Goal: Check status

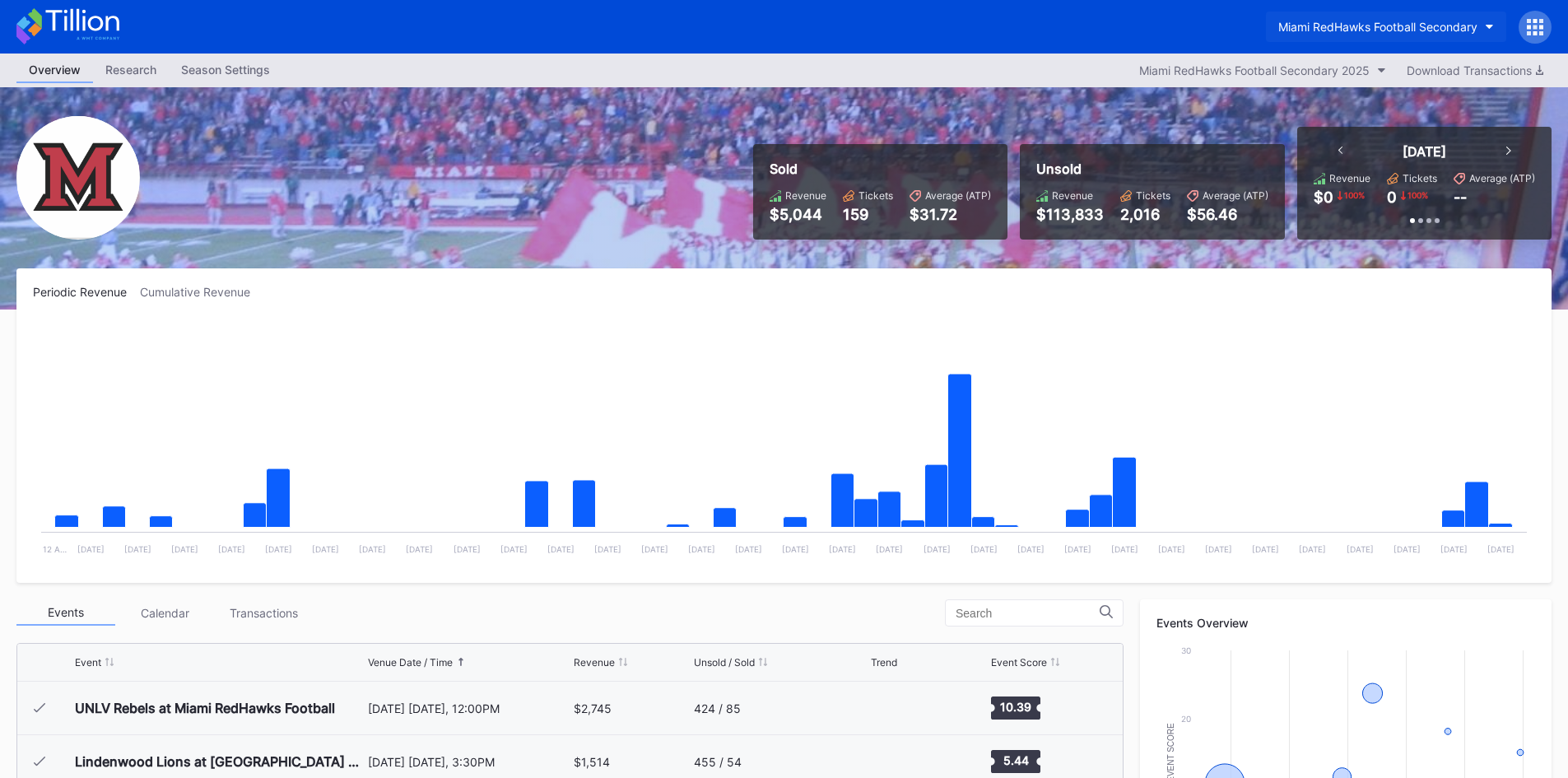
click at [1364, 29] on div "Miami RedHawks Football Secondary" at bounding box center [1378, 27] width 199 height 14
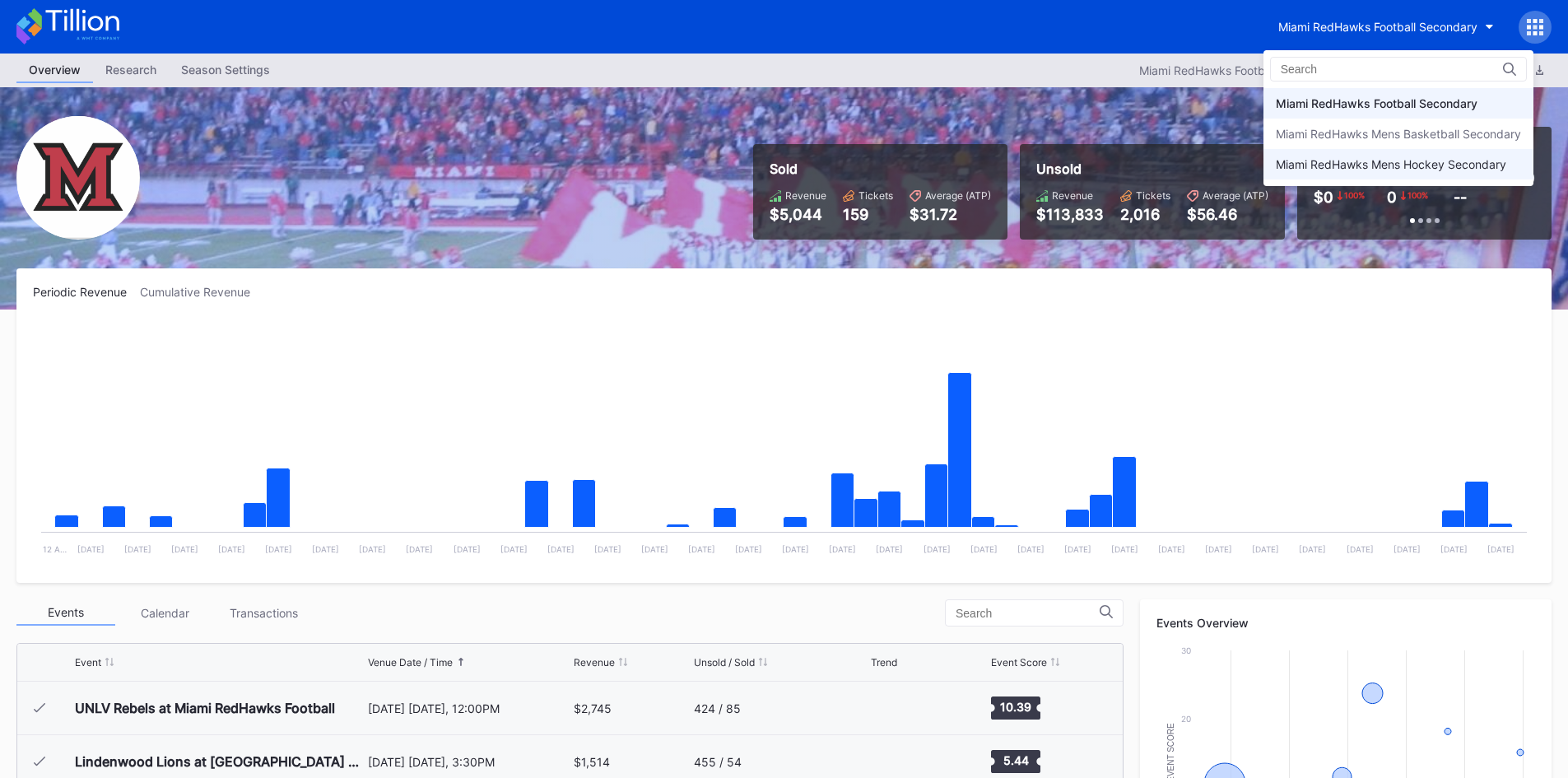
click at [1368, 157] on div "Miami RedHawks Mens Hockey Secondary" at bounding box center [1390, 164] width 230 height 14
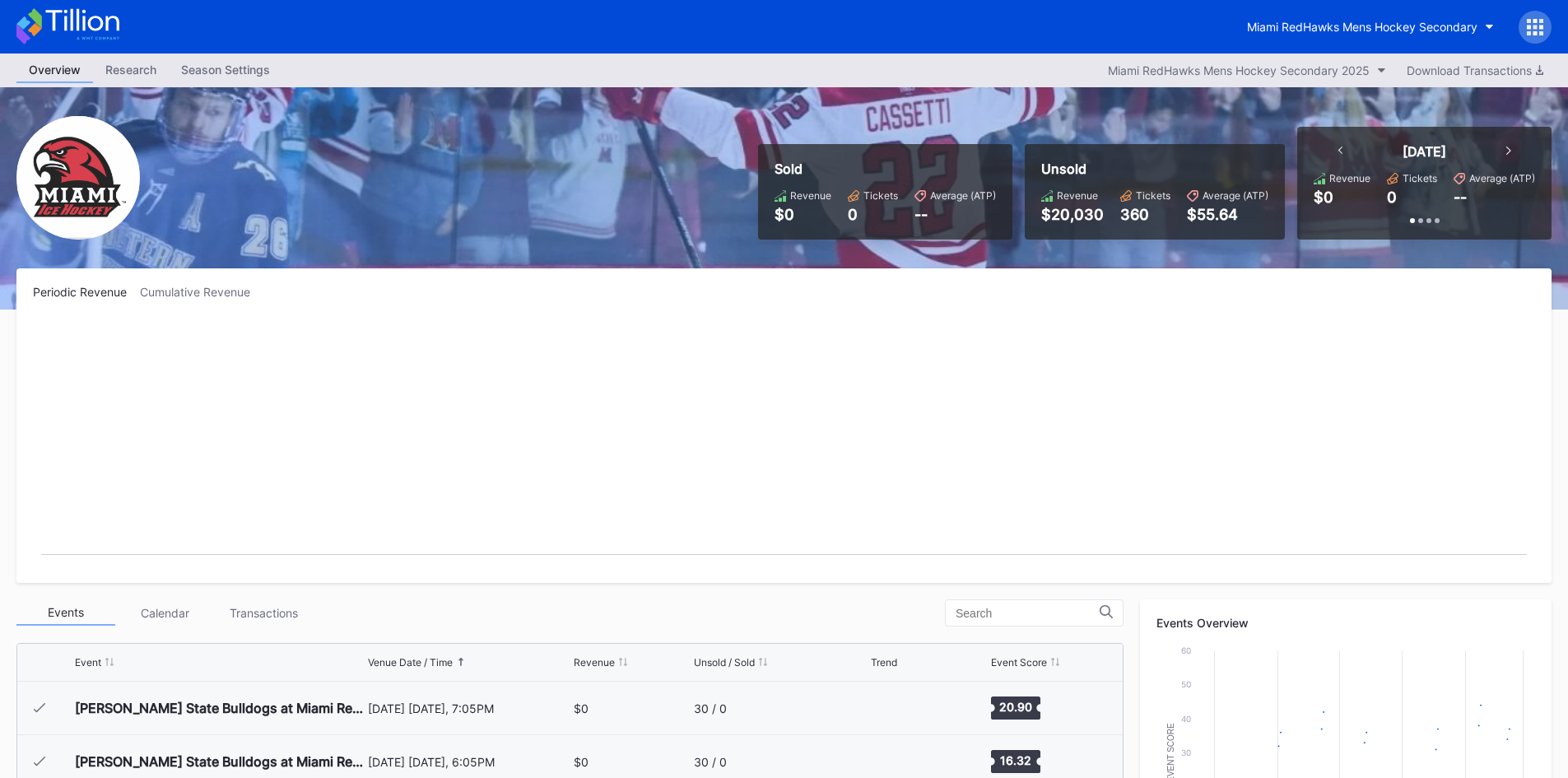
scroll to position [107, 0]
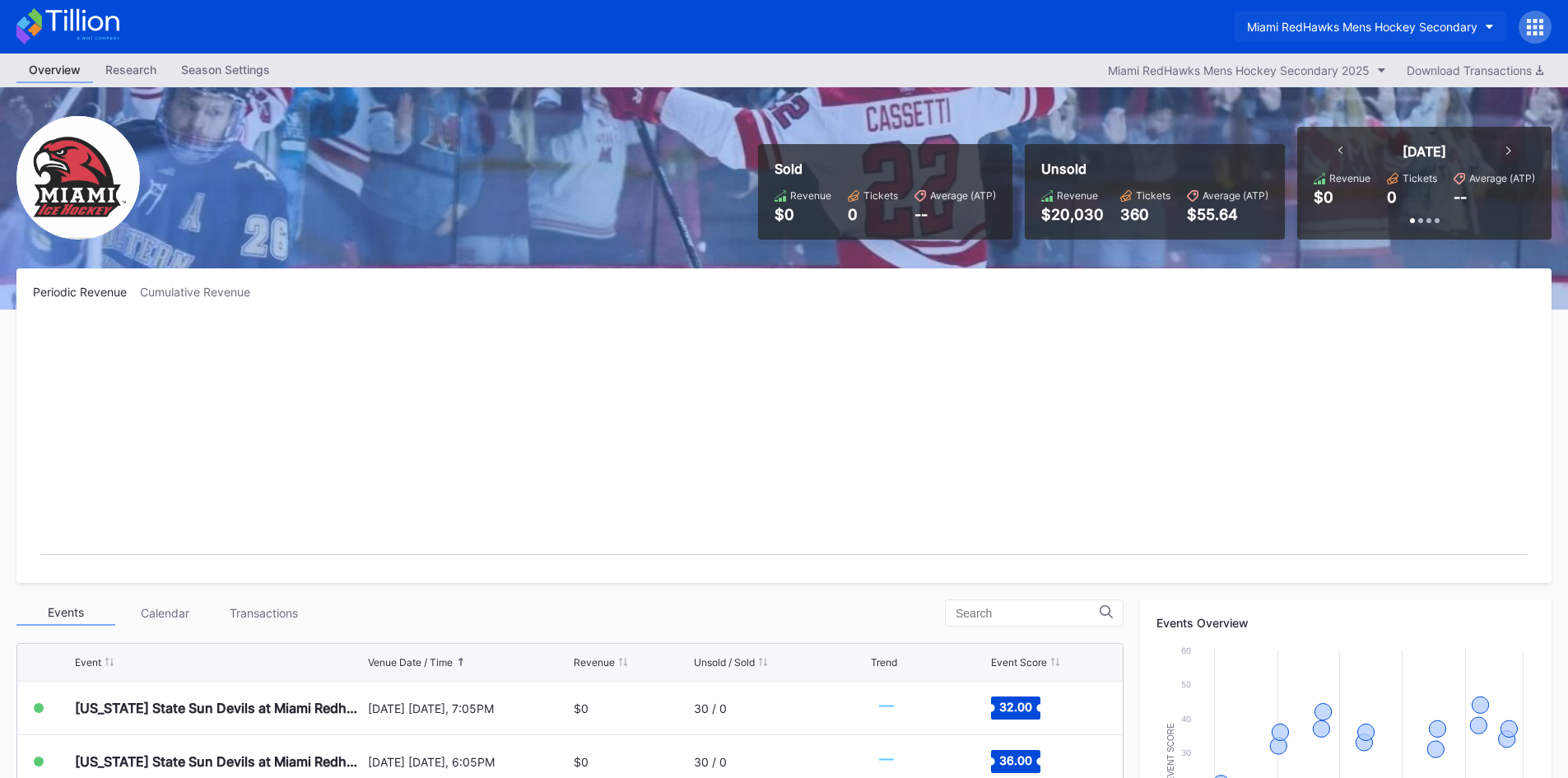
click at [1327, 20] on div "Miami RedHawks Mens Hockey Secondary" at bounding box center [1361, 27] width 230 height 14
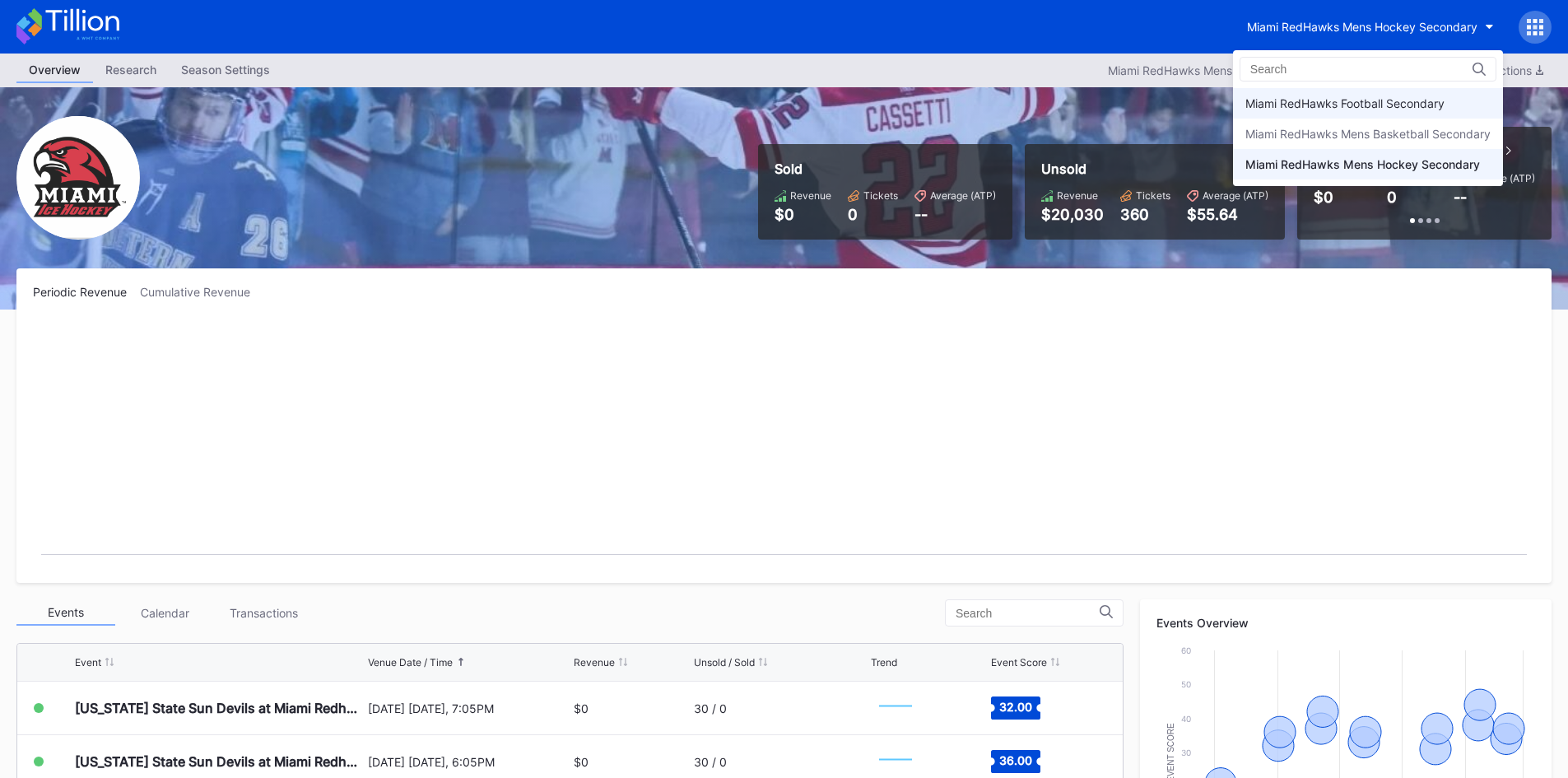
click at [1361, 97] on div "Miami RedHawks Football Secondary" at bounding box center [1344, 104] width 199 height 14
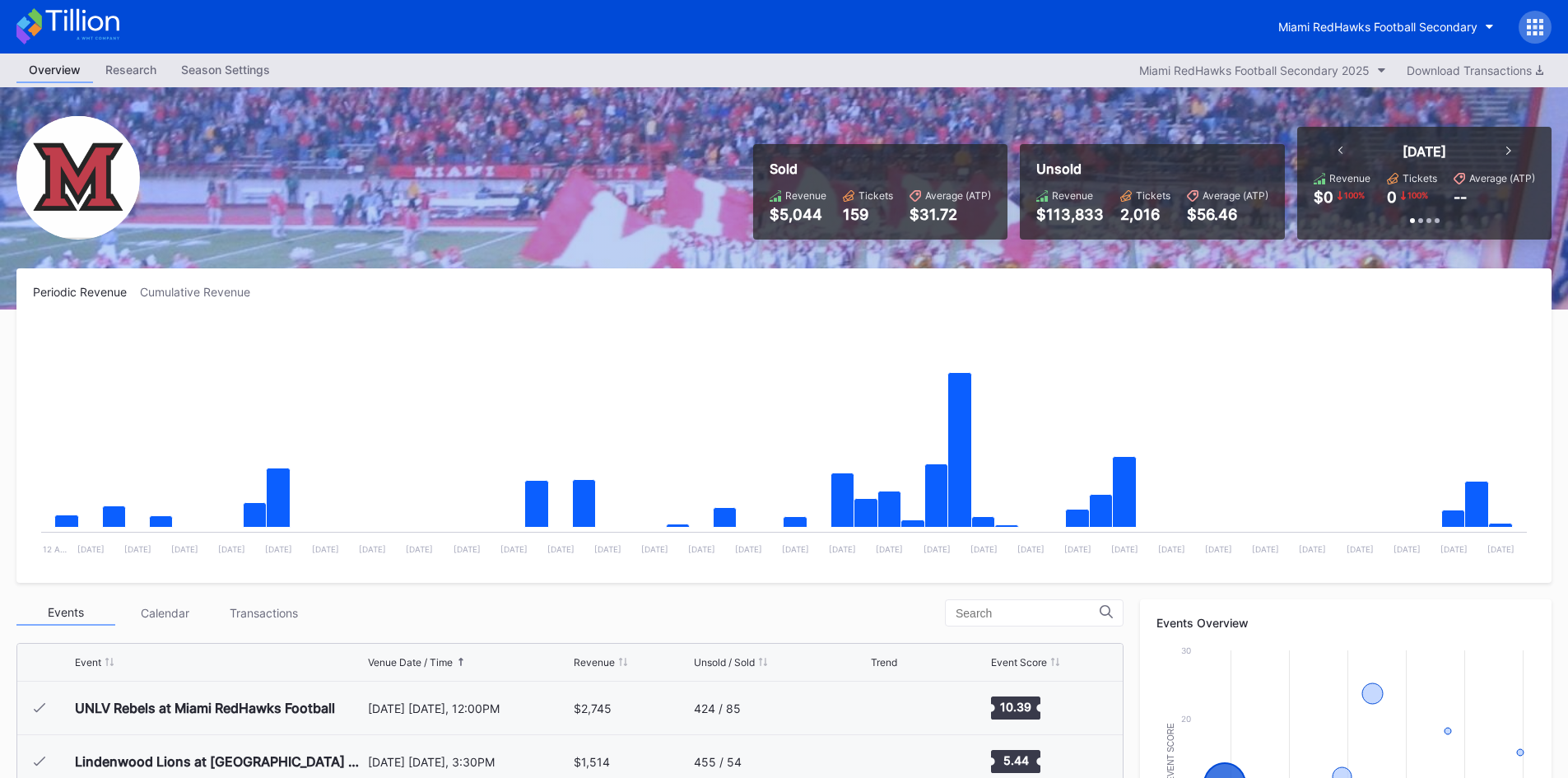
click at [834, 331] on rect "Chart title" at bounding box center [783, 443] width 1502 height 247
drag, startPoint x: 877, startPoint y: 222, endPoint x: 762, endPoint y: 162, distance: 129.7
click at [762, 162] on div "Sold Revenue $5,044 Tickets 159 Average (ATP) $31.72" at bounding box center [881, 192] width 254 height 96
click at [844, 264] on div "Sold Revenue $5,044 Tickets 159 Average (ATP) $31.72 Unsold Revenue $113,833 Ti…" at bounding box center [784, 199] width 1568 height 222
drag, startPoint x: 963, startPoint y: 208, endPoint x: 755, endPoint y: 169, distance: 211.6
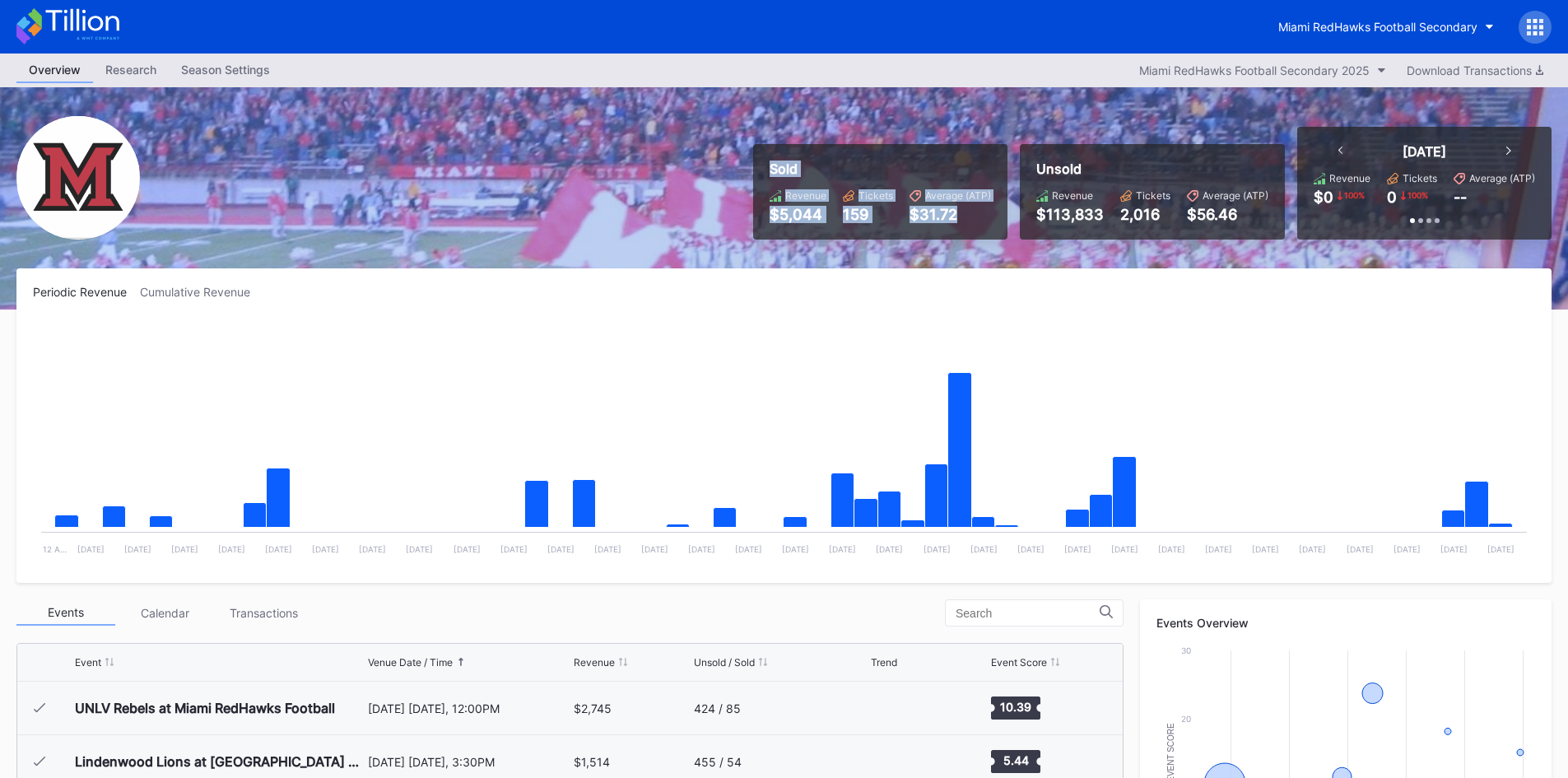
click at [755, 169] on div "Sold Revenue $5,044 Tickets 159 Average (ATP) $31.72 Unsold Revenue $113,833 Ti…" at bounding box center [1146, 182] width 810 height 113
click at [881, 267] on div "Sold Revenue $5,044 Tickets 159 Average (ATP) $31.72 Unsold Revenue $113,833 Ti…" at bounding box center [784, 199] width 1568 height 222
click at [389, 24] on div "Miami RedHawks Football Secondary" at bounding box center [784, 26] width 1568 height 53
drag, startPoint x: 870, startPoint y: 216, endPoint x: 724, endPoint y: 145, distance: 162.3
click at [724, 145] on div "Sold Revenue $5,044 Tickets 159 Average (ATP) $31.72 Unsold Revenue $113,833 Ti…" at bounding box center [784, 199] width 1568 height 222
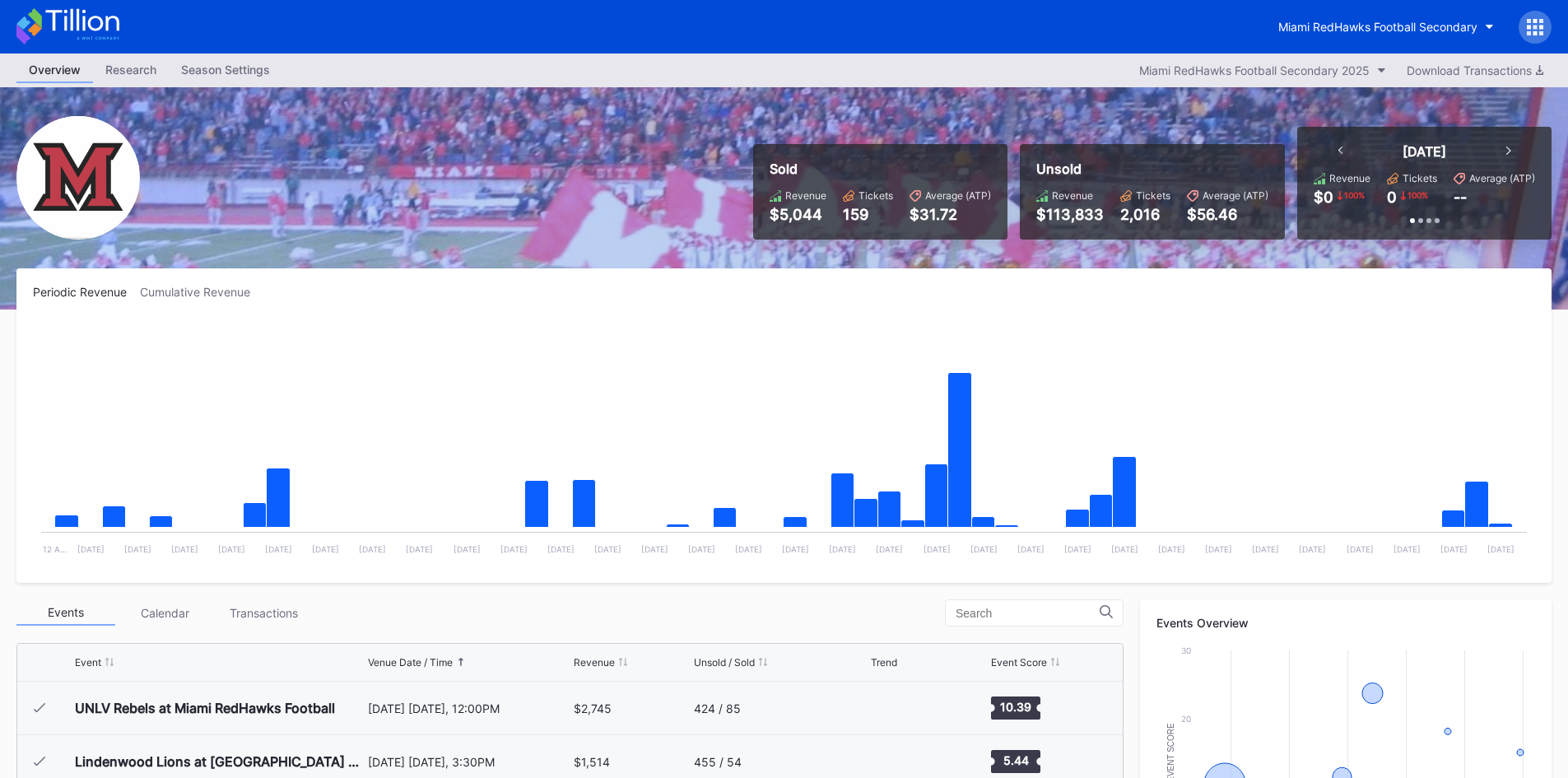
click at [852, 316] on div "Periodic Revenue Cumulative Revenue Created with Highcharts 11.2.0 Chart title …" at bounding box center [783, 425] width 1535 height 314
